Goal: Information Seeking & Learning: Learn about a topic

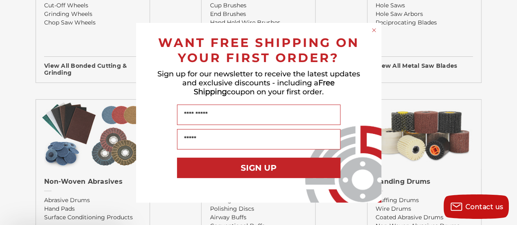
scroll to position [668, 0]
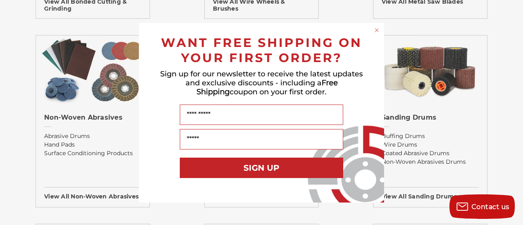
click at [377, 30] on icon "Close dialog" at bounding box center [376, 30] width 3 height 3
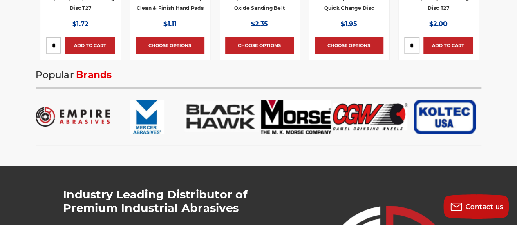
scroll to position [1623, 0]
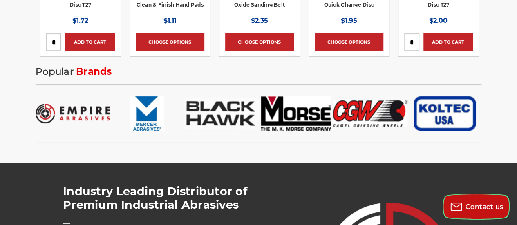
click at [480, 210] on span "Contact us" at bounding box center [484, 207] width 38 height 8
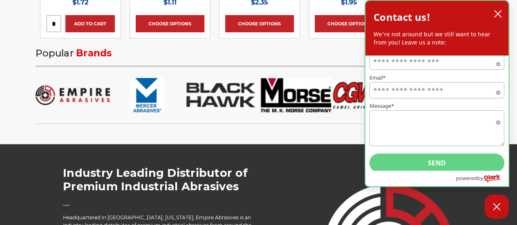
scroll to position [1642, 0]
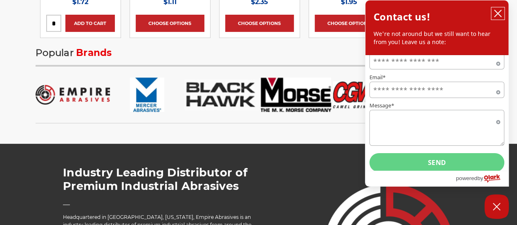
click at [497, 16] on icon "close chatbox" at bounding box center [498, 13] width 8 height 8
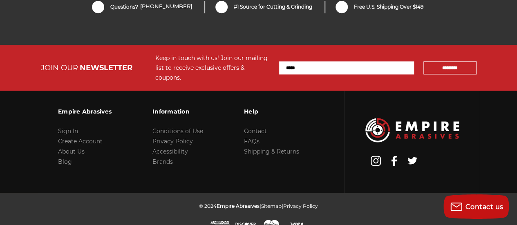
scroll to position [2064, 0]
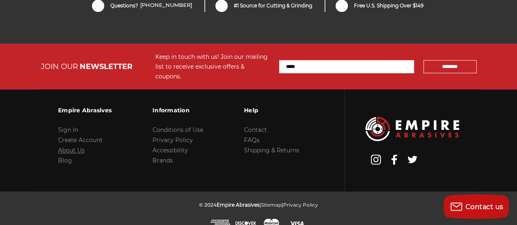
click at [78, 147] on link "About Us" at bounding box center [71, 150] width 27 height 7
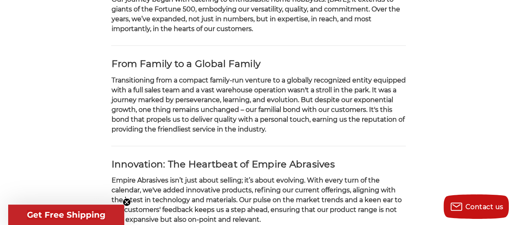
scroll to position [259, 0]
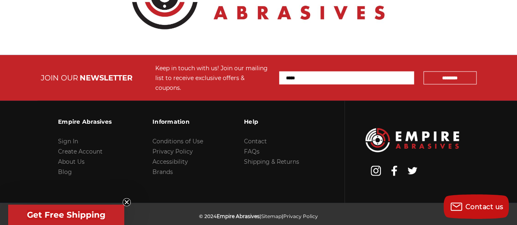
scroll to position [1064, 0]
